Goal: Navigation & Orientation: Find specific page/section

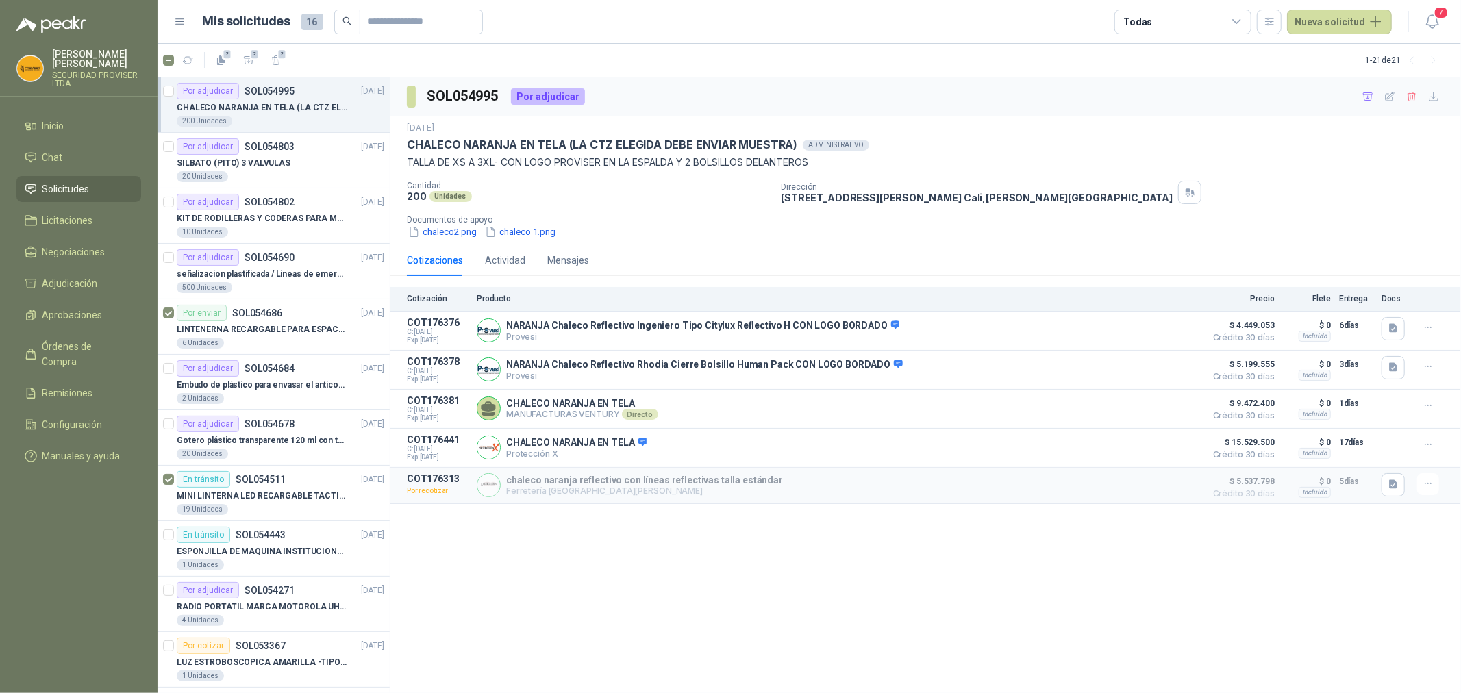
click at [86, 185] on span "Solicitudes" at bounding box center [65, 189] width 47 height 15
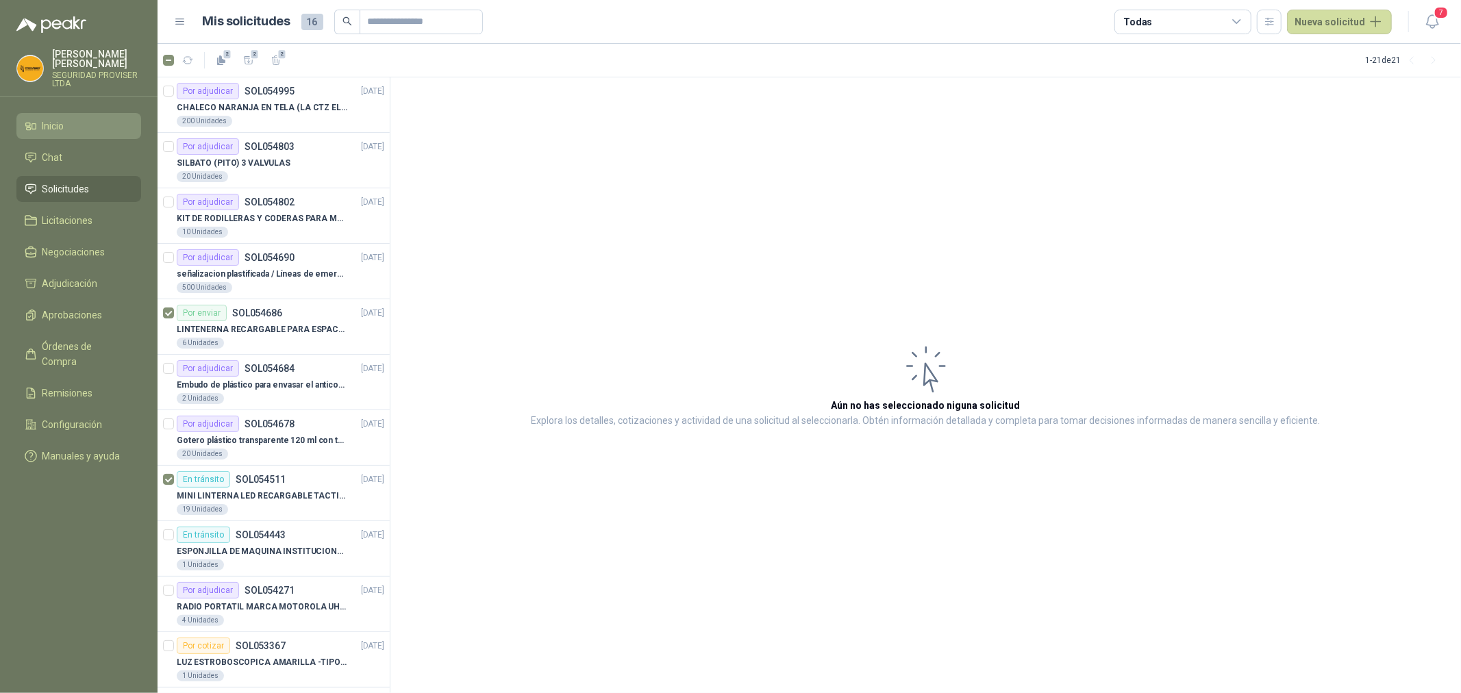
click at [60, 134] on link "Inicio" at bounding box center [78, 126] width 125 height 26
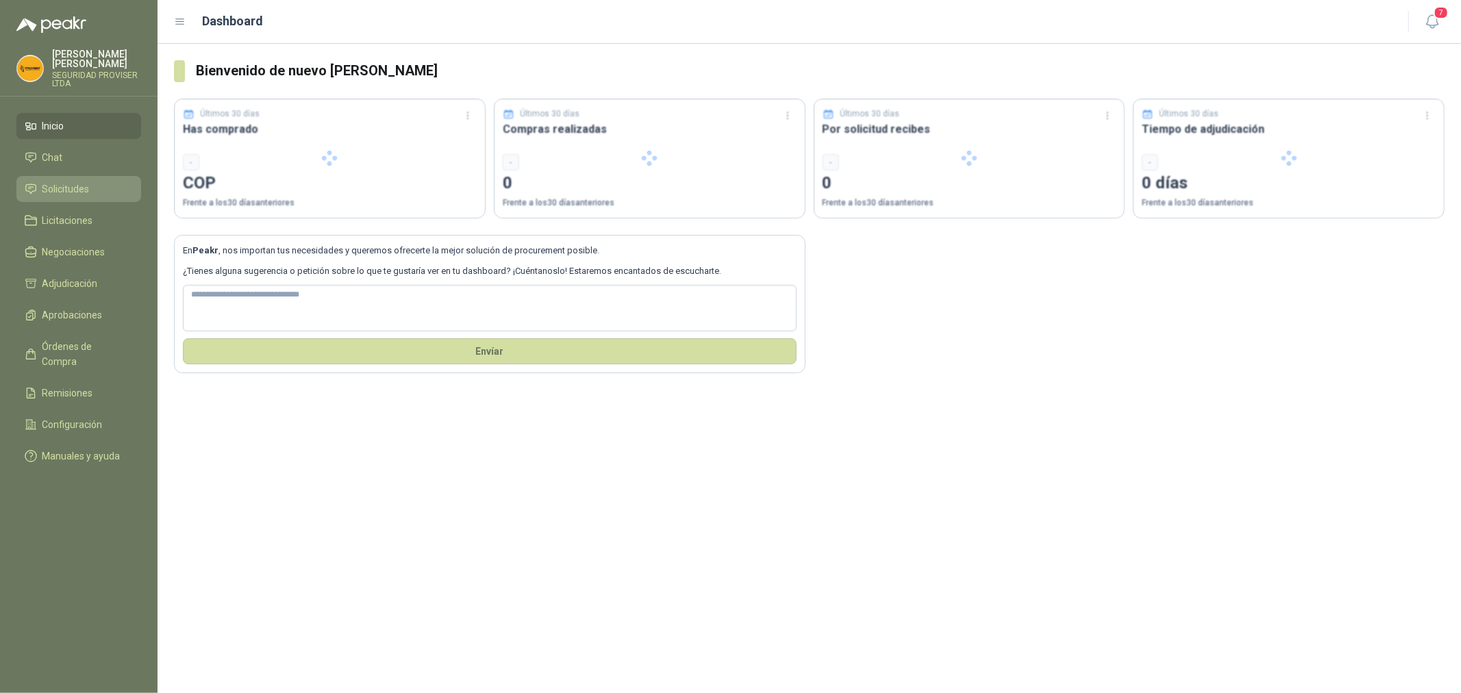
click at [92, 195] on li "Solicitudes" at bounding box center [79, 189] width 108 height 15
